Goal: Task Accomplishment & Management: Use online tool/utility

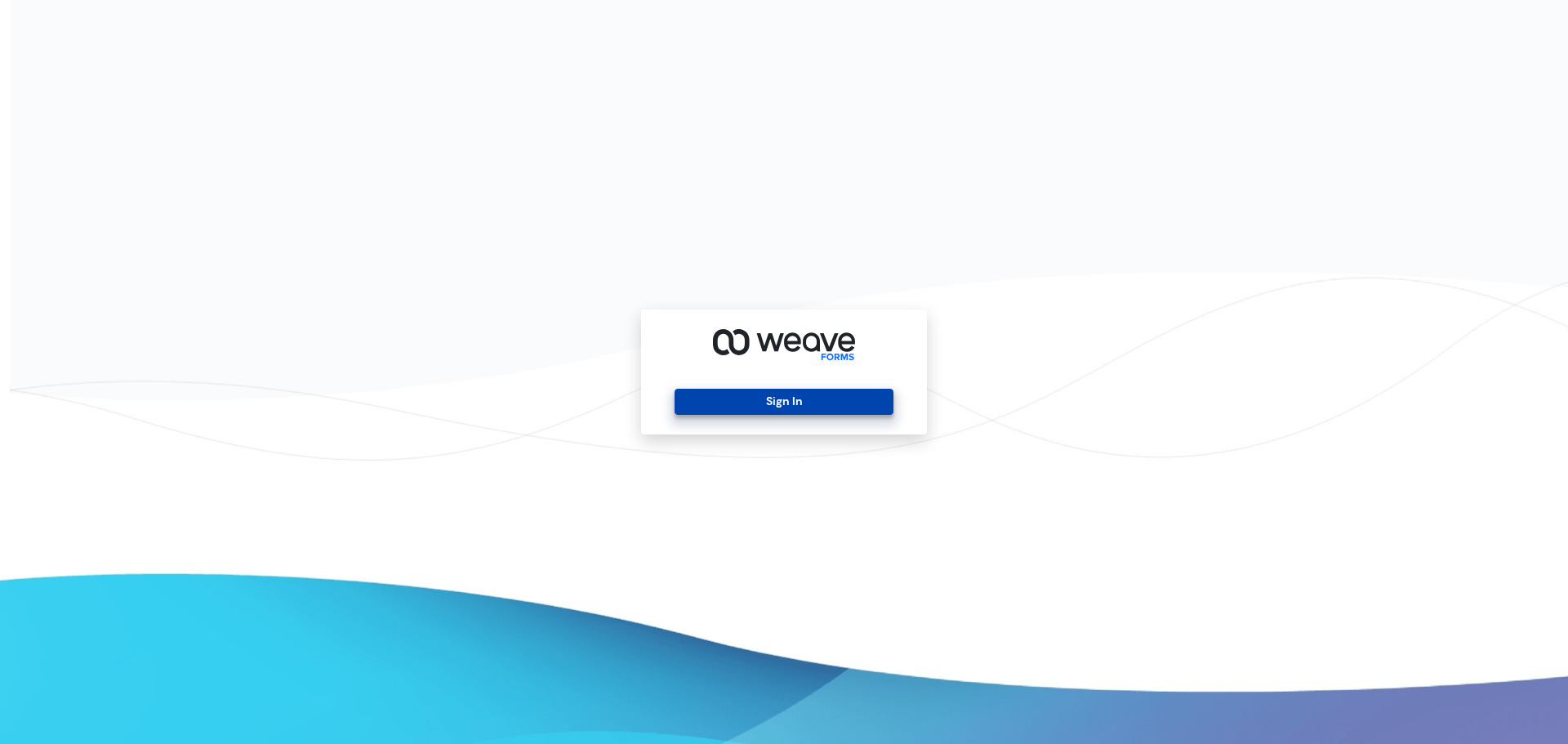
click at [732, 393] on button "Sign In" at bounding box center [783, 402] width 218 height 26
